Goal: Information Seeking & Learning: Learn about a topic

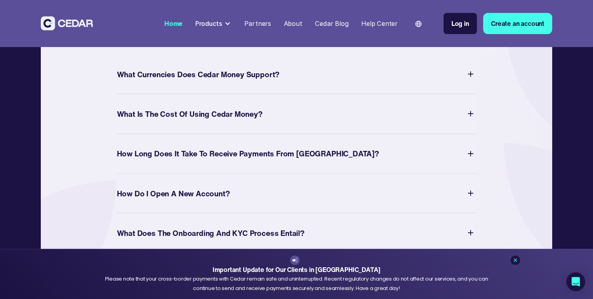
scroll to position [2820, 0]
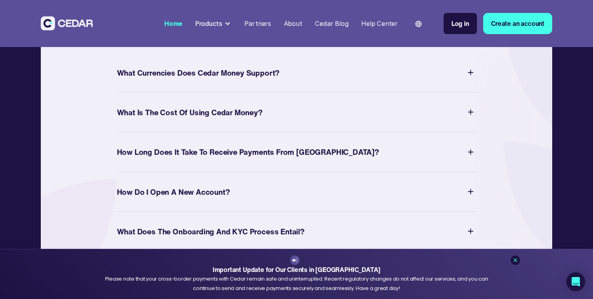
click at [197, 80] on div "What Currencies Does Cedar Money Support?" at bounding box center [198, 73] width 163 height 14
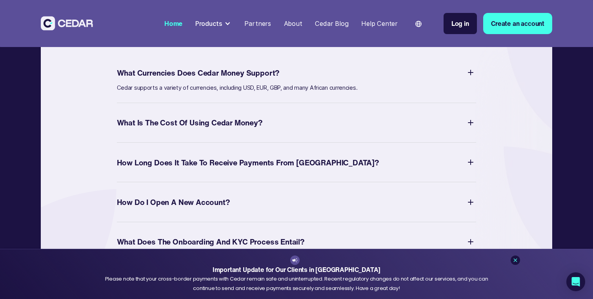
scroll to position [2830, 0]
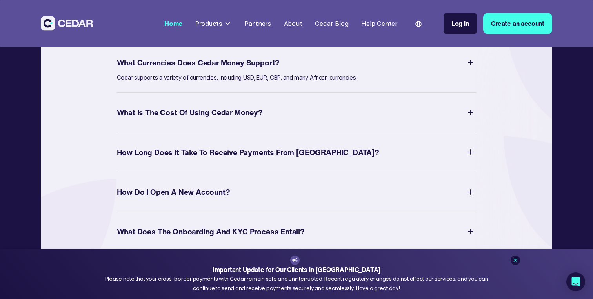
click at [215, 119] on div "What Is The Cost of Using Cedar Money?" at bounding box center [190, 113] width 146 height 14
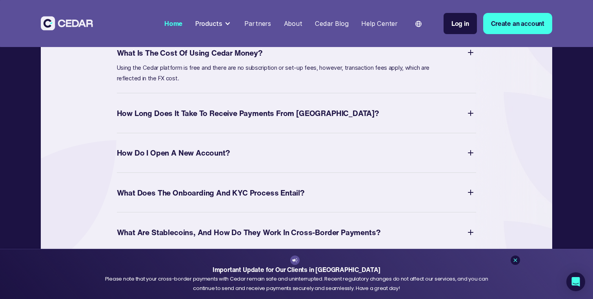
click at [215, 120] on div "How Long Does It Take to Receive Payments from Africa?" at bounding box center [248, 113] width 262 height 14
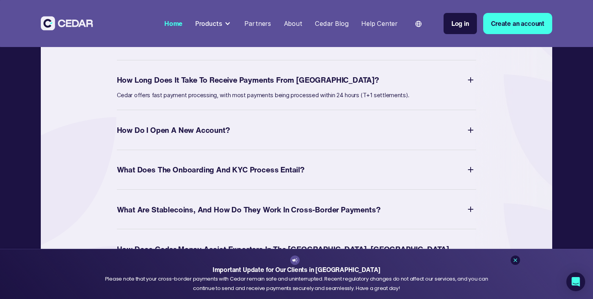
scroll to position [2904, 0]
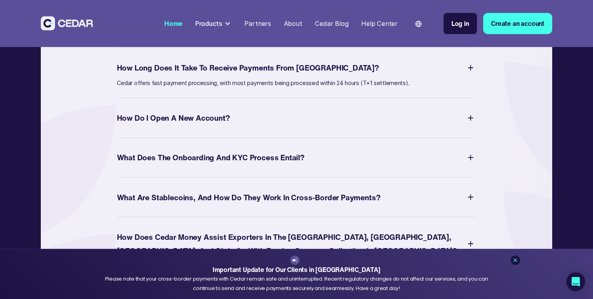
click at [215, 126] on div "How Do I Open a New Account?" at bounding box center [297, 117] width 360 height 17
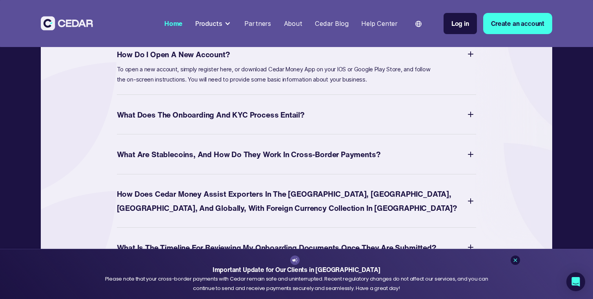
scroll to position [2971, 0]
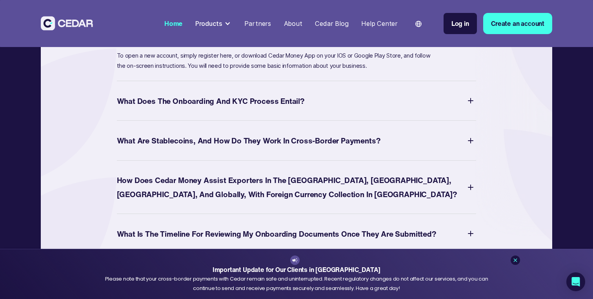
click at [216, 108] on div "What Does the Onboarding and KYC Process Entail?" at bounding box center [211, 101] width 188 height 14
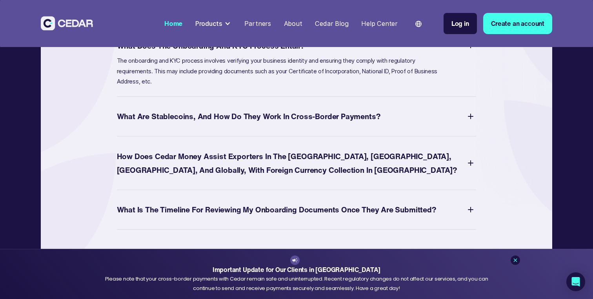
scroll to position [3025, 0]
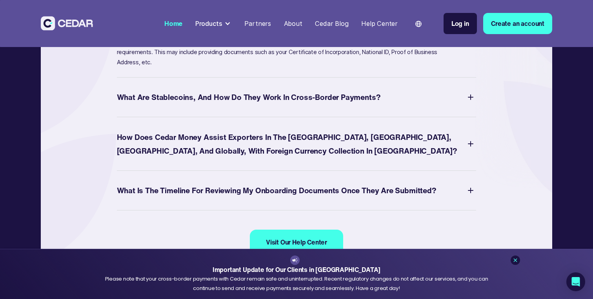
click at [219, 104] on div "What are Stablecoins, and how do they work in Cross-border Payments?" at bounding box center [249, 97] width 264 height 14
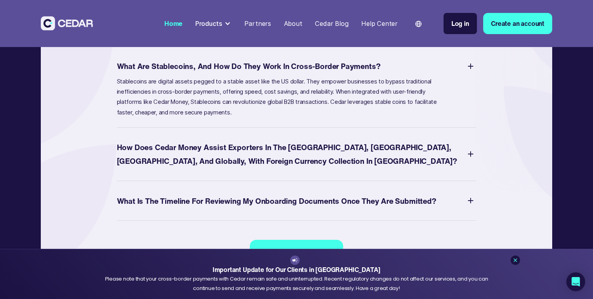
click at [219, 21] on div "Products" at bounding box center [208, 23] width 27 height 9
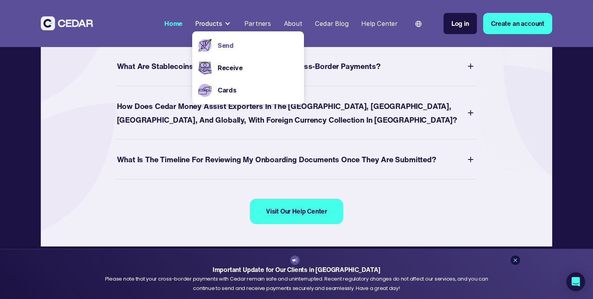
click at [235, 44] on link "Send" at bounding box center [258, 45] width 80 height 9
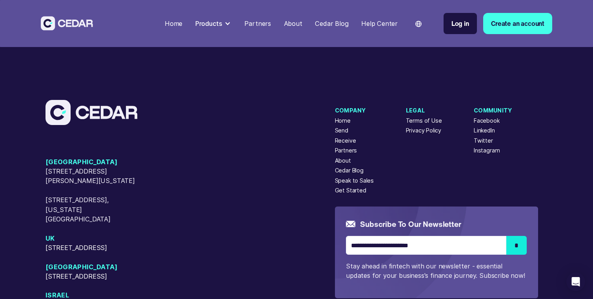
scroll to position [2365, 0]
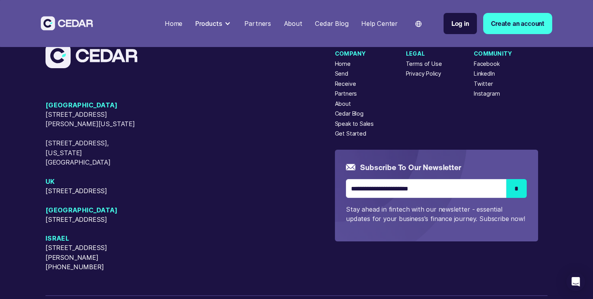
click at [349, 98] on div "Partners" at bounding box center [346, 93] width 22 height 8
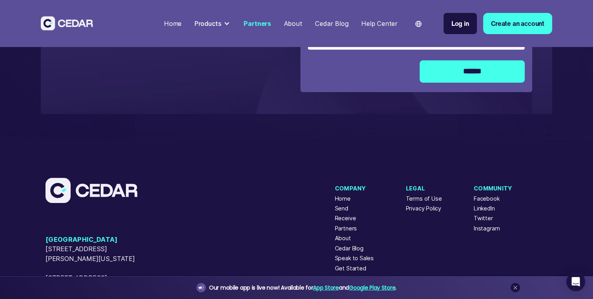
scroll to position [1862, 0]
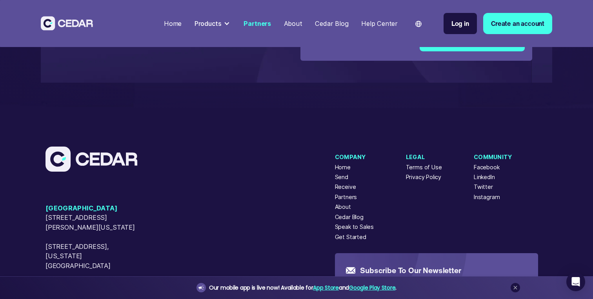
click at [297, 24] on div "About" at bounding box center [293, 23] width 18 height 9
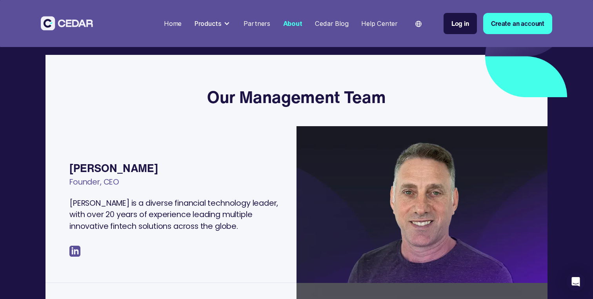
scroll to position [134, 0]
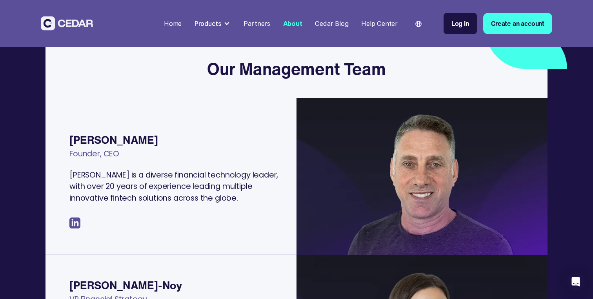
click at [336, 26] on div "Cedar Blog" at bounding box center [331, 23] width 33 height 9
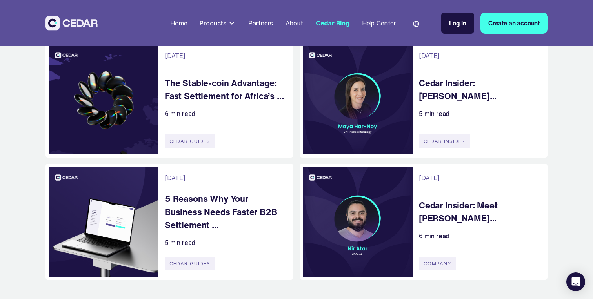
scroll to position [209, 0]
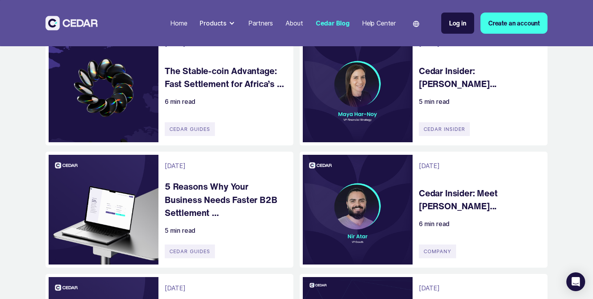
click at [457, 71] on h4 "Cedar Insider: [PERSON_NAME]..." at bounding box center [479, 77] width 121 height 26
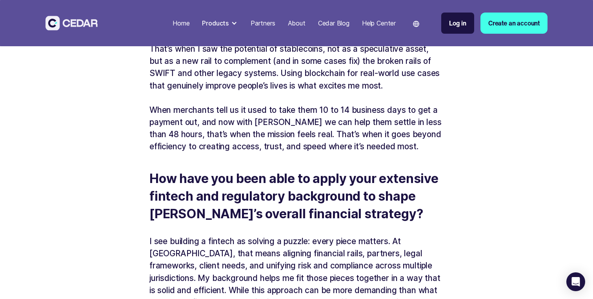
scroll to position [553, 0]
